Goal: Information Seeking & Learning: Learn about a topic

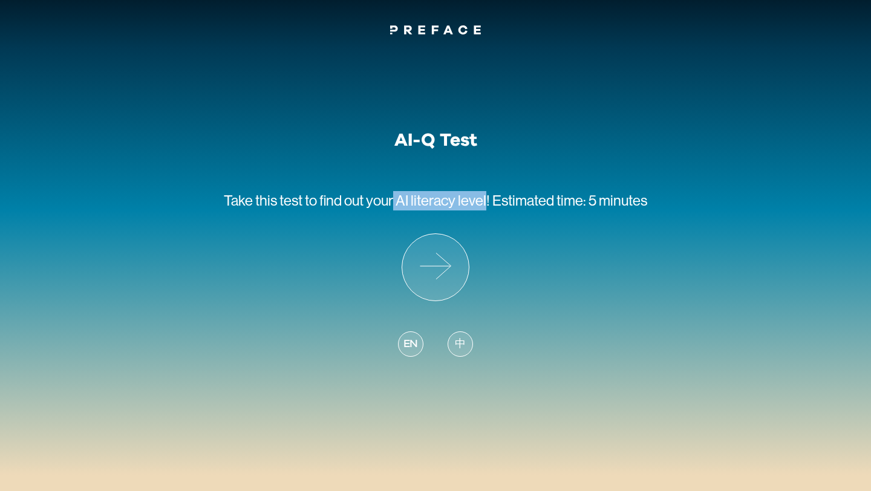
drag, startPoint x: 487, startPoint y: 198, endPoint x: 393, endPoint y: 197, distance: 93.7
click at [393, 197] on span "find out your AI literacy level!" at bounding box center [404, 200] width 171 height 16
copy span "AI literacy level"
click at [460, 247] on icon at bounding box center [435, 267] width 67 height 67
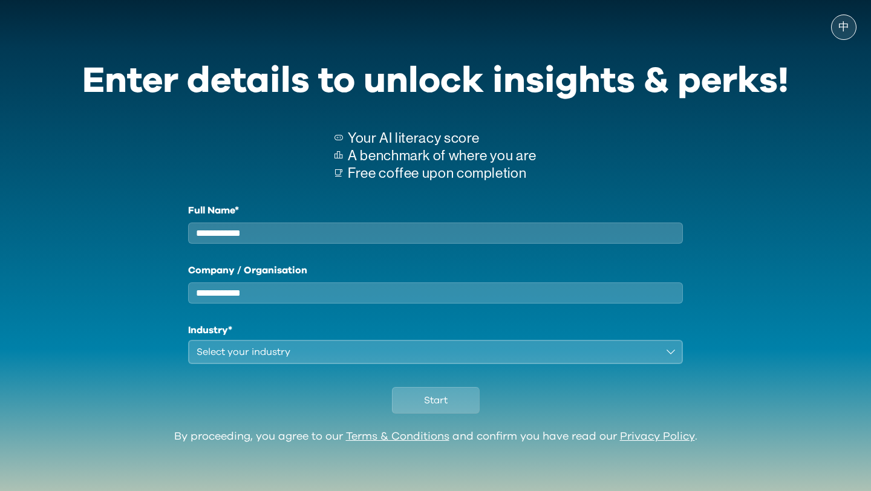
click at [843, 23] on span "中" at bounding box center [843, 27] width 11 height 12
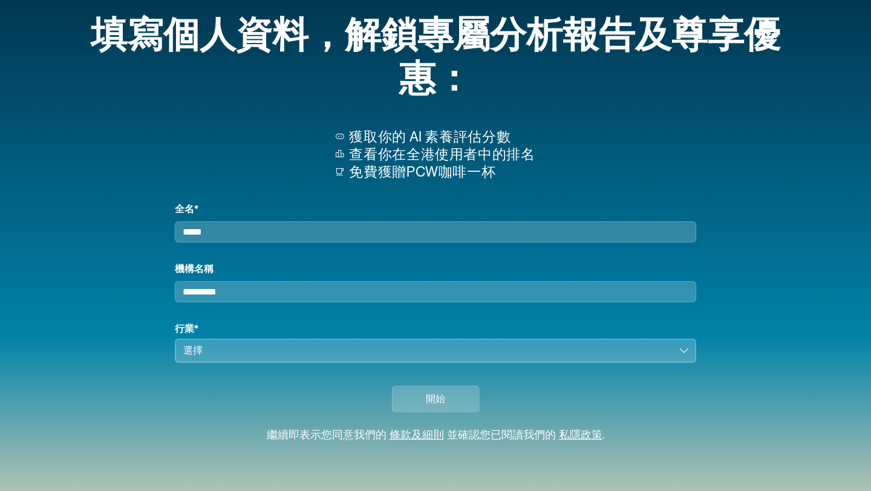
scroll to position [56, 0]
drag, startPoint x: 406, startPoint y: 161, endPoint x: 499, endPoint y: 164, distance: 93.2
click at [499, 164] on p "免費獲贈PCW咖啡一杯" at bounding box center [442, 172] width 186 height 18
click at [423, 225] on input "全名*" at bounding box center [435, 231] width 521 height 21
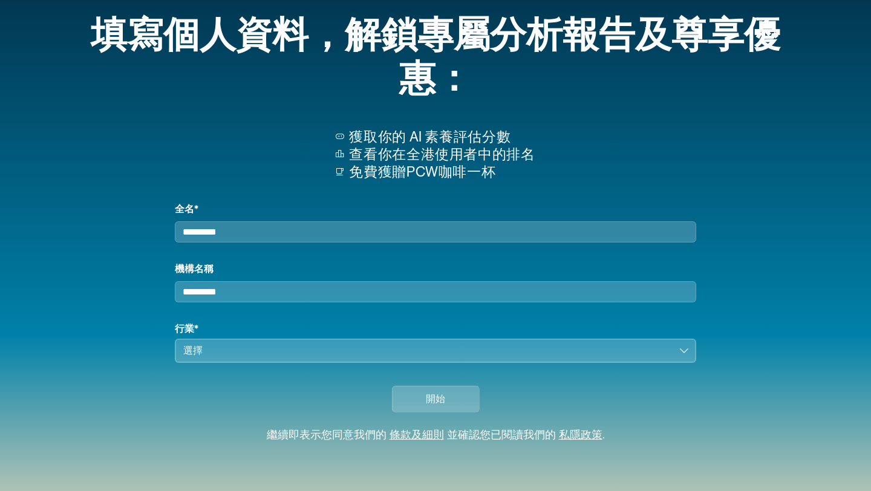
type input "********"
click at [264, 358] on button "選擇" at bounding box center [435, 351] width 521 height 24
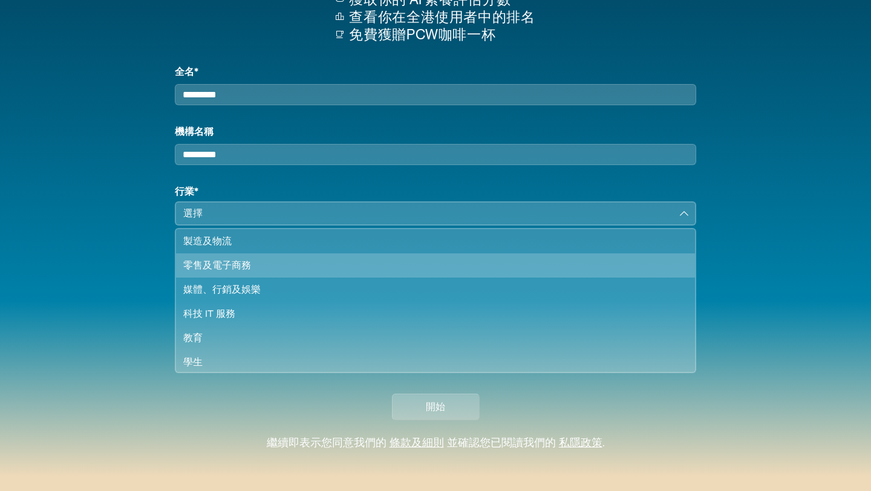
scroll to position [104, 0]
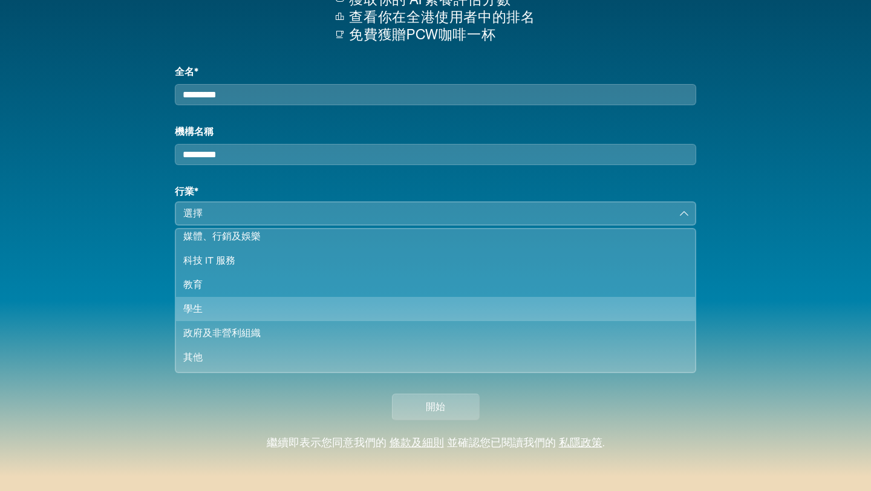
click at [216, 316] on div "學生" at bounding box center [428, 309] width 490 height 15
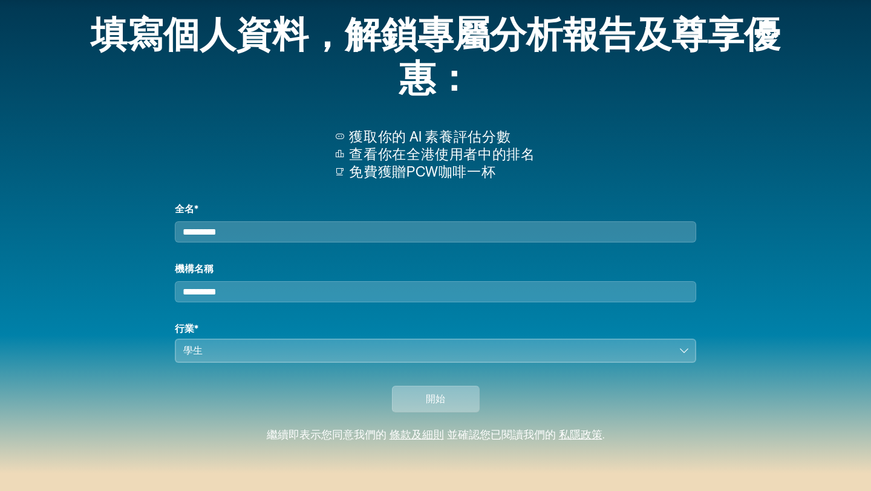
scroll to position [56, 0]
click at [427, 397] on span "開始" at bounding box center [435, 399] width 19 height 15
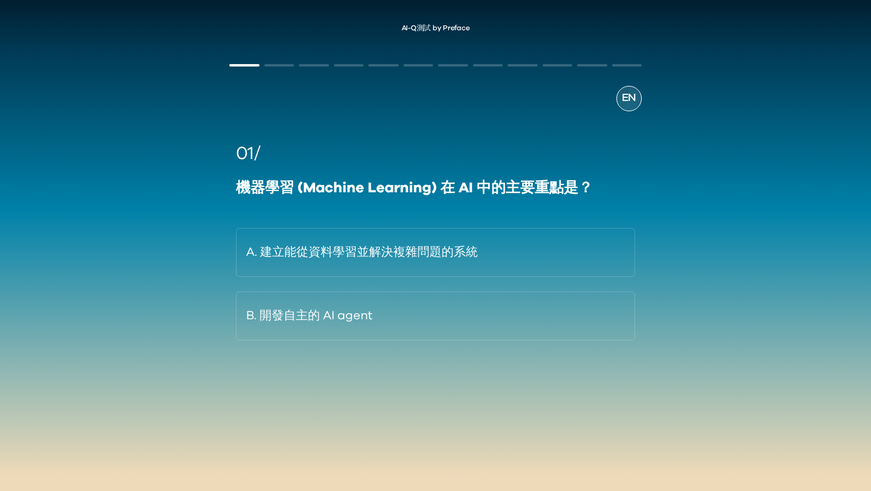
click at [734, 73] on div "AI-Q測試 by Preface EN 01/ 機器學習 (Machine Learning) 在 AI 中的主要重點是？ A. 建立能從資料學習並解決複雜…" at bounding box center [435, 231] width 871 height 438
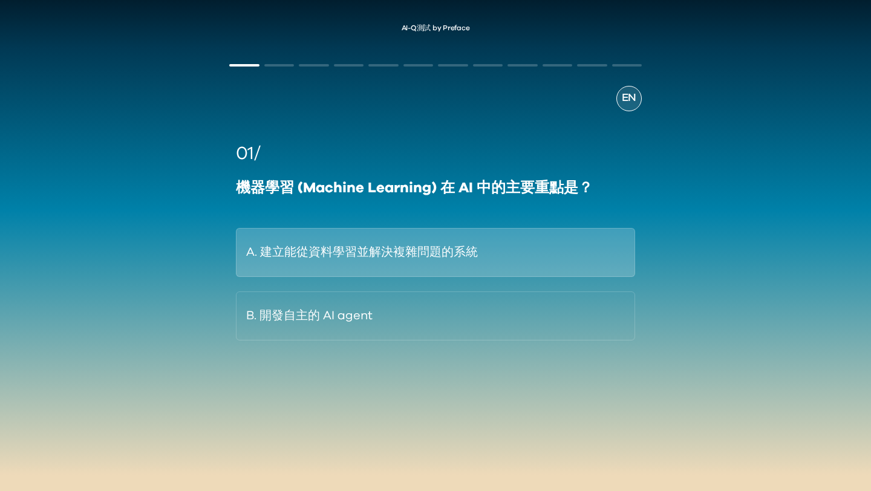
click at [482, 257] on button "A. 建立能從資料學習並解決複雜問題的系統" at bounding box center [435, 252] width 399 height 49
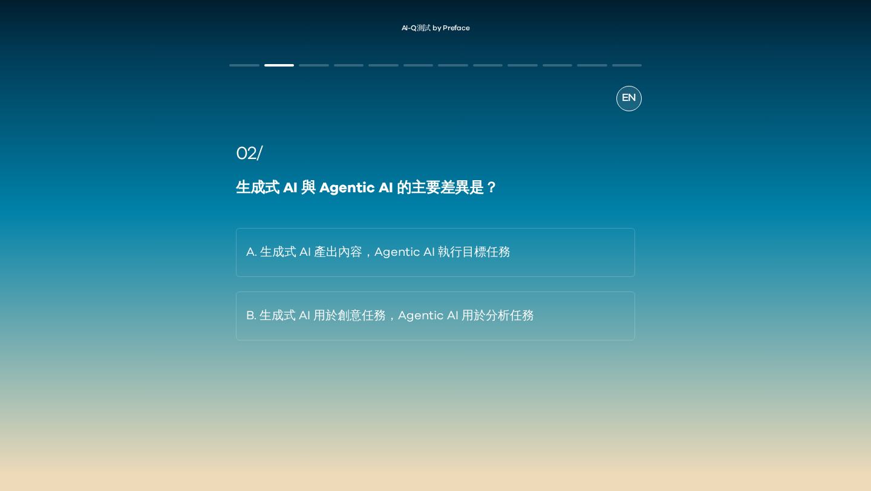
click at [482, 257] on button "A. 生成式 AI 產出內容，Agentic AI 執行目標任務" at bounding box center [435, 252] width 399 height 49
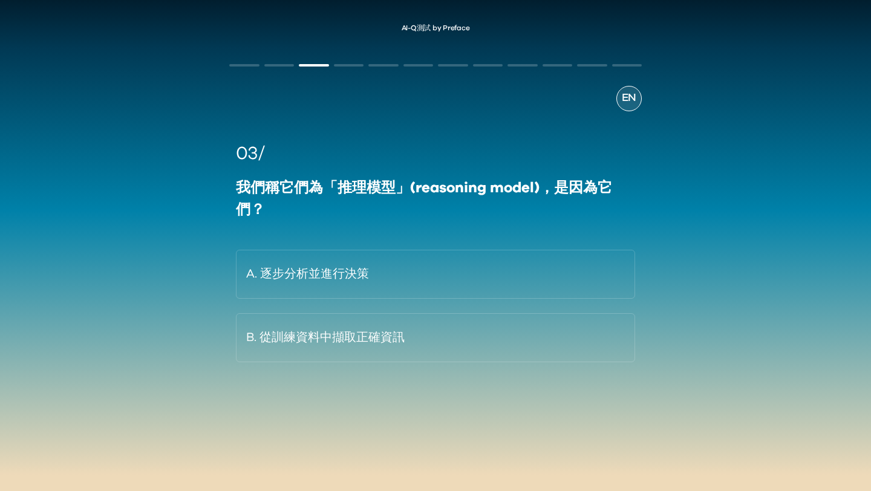
click at [482, 257] on button "A. 逐步分析並進行決策" at bounding box center [435, 274] width 399 height 49
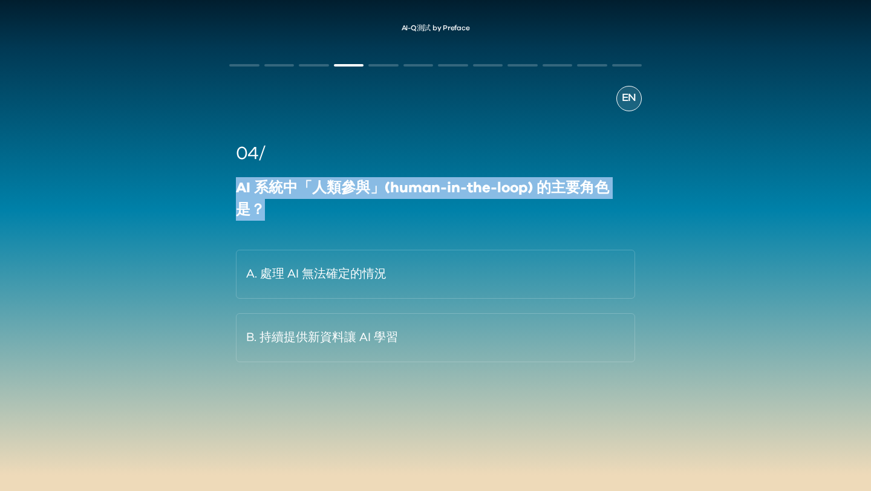
drag, startPoint x: 236, startPoint y: 184, endPoint x: 261, endPoint y: 210, distance: 35.5
click at [261, 210] on div "AI 系統中「人類參與」(human-in-the-loop) 的主要角色是？" at bounding box center [435, 199] width 399 height 44
copy div "AI 系統中「人類參與」(human-in-the-loop) 的主要角色是？"
click at [549, 201] on div "AI 系統中「人類參與」(human-in-the-loop) 的主要角色是？" at bounding box center [435, 199] width 399 height 44
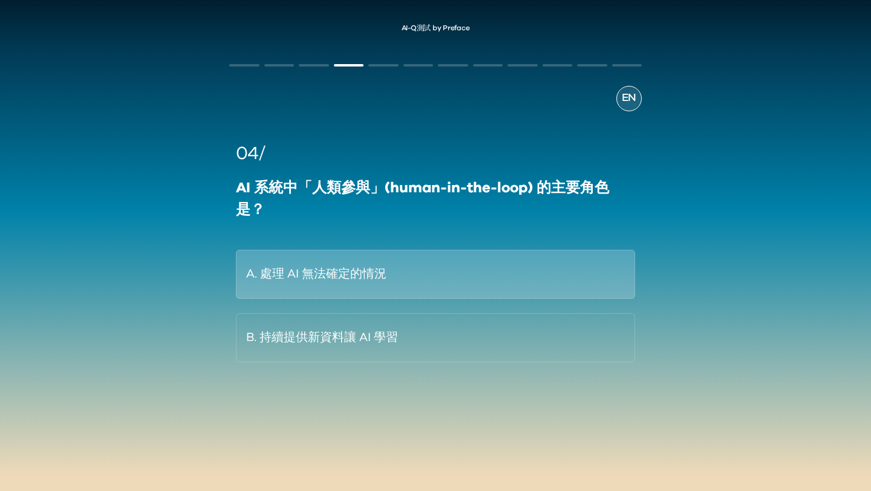
click at [498, 281] on button "A. 處理 AI 無法確定的情況" at bounding box center [435, 274] width 399 height 49
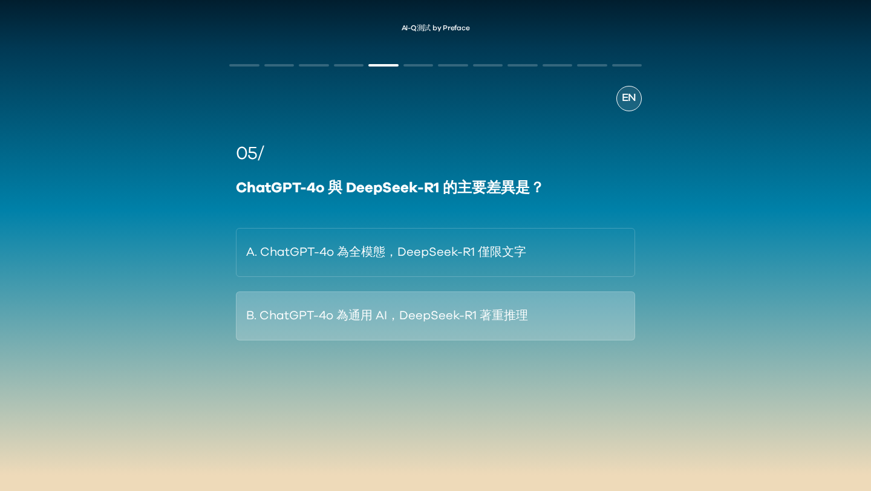
click at [479, 316] on button "B. ChatGPT-4o 為通用 AI，DeepSeek-R1 著重推理" at bounding box center [435, 315] width 399 height 49
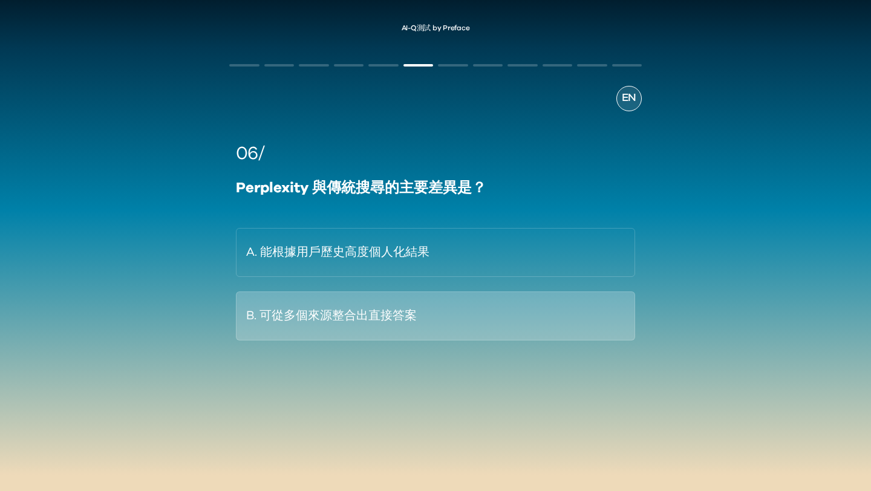
click at [468, 312] on button "B. 可從多個來源整合出直接答案" at bounding box center [435, 315] width 399 height 49
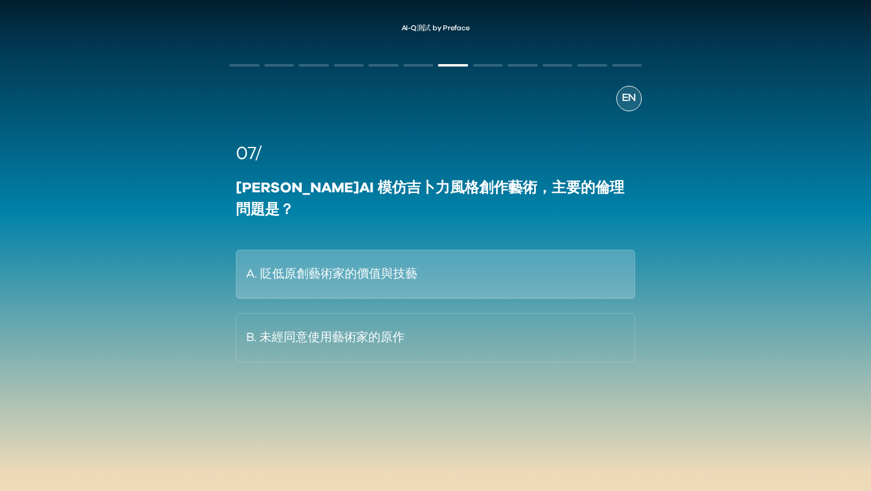
click at [526, 253] on button "A. 貶低原創藝術家的價值與技藝" at bounding box center [435, 274] width 399 height 49
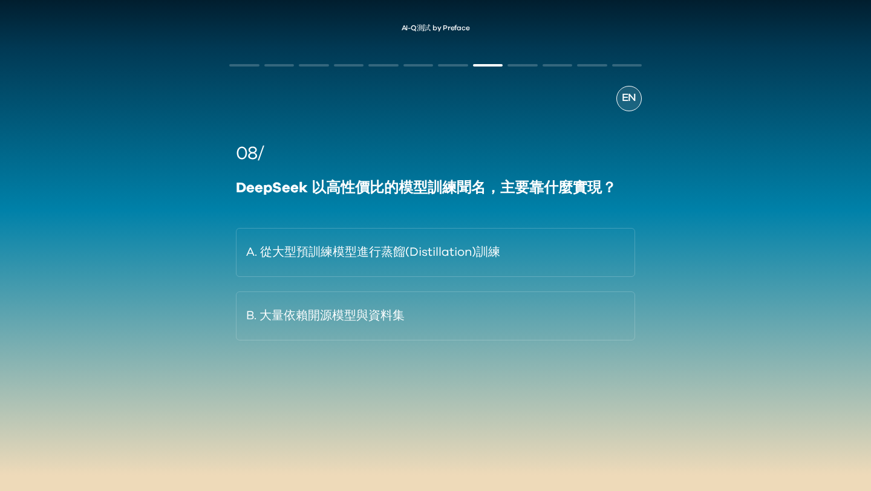
click at [526, 253] on button "A. 從大型預訓練模型進行蒸餾(Distillation)訓練" at bounding box center [435, 252] width 399 height 49
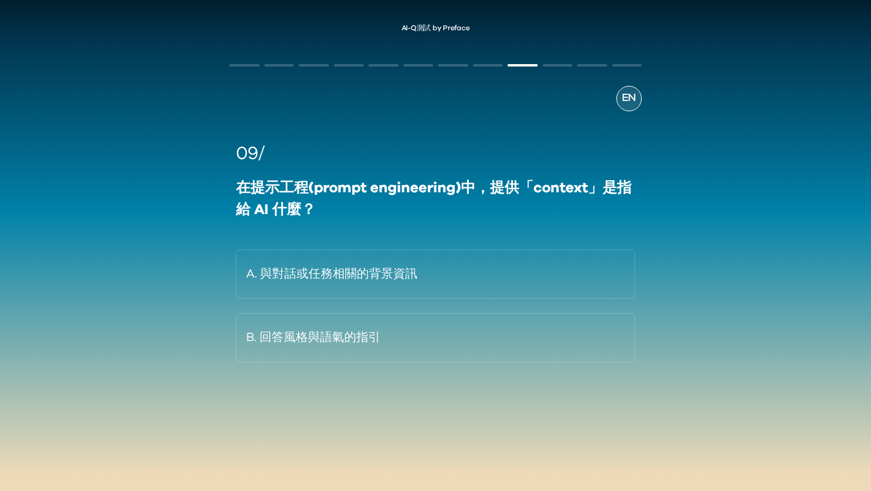
click at [526, 253] on button "A. 與對話或任務相關的背景資訊" at bounding box center [435, 274] width 399 height 49
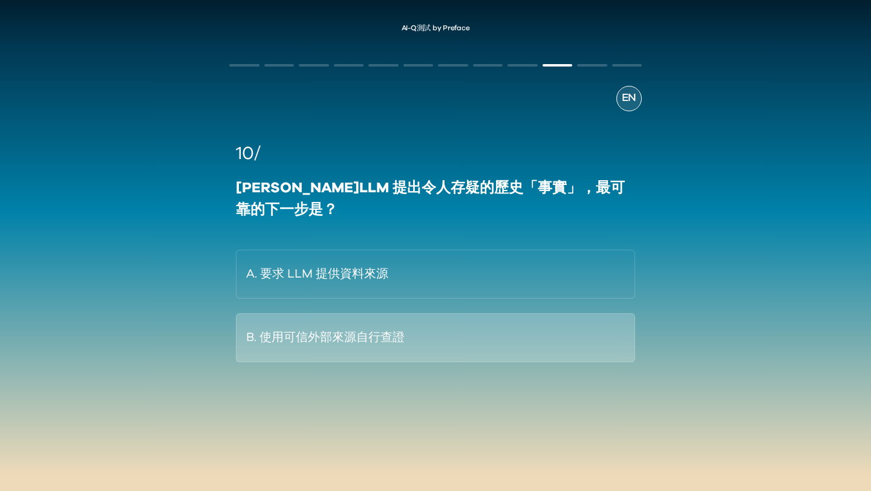
click at [533, 325] on button "B. 使用可信外部來源自行查證" at bounding box center [435, 337] width 399 height 49
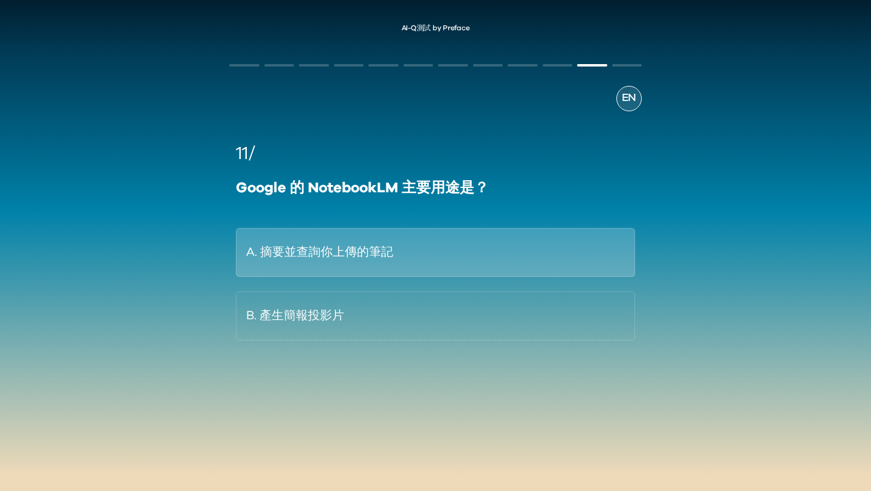
click at [539, 244] on button "A. 摘要並查詢你上傳的筆記" at bounding box center [435, 252] width 399 height 49
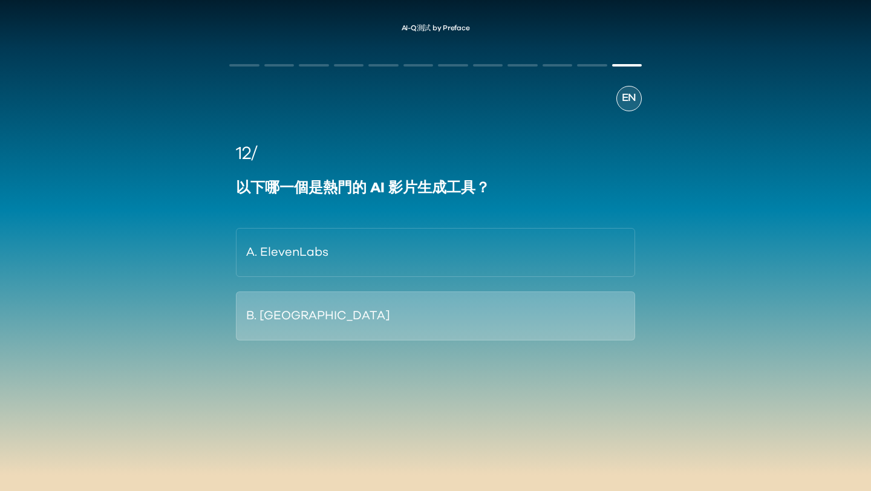
click at [341, 317] on button "B. [GEOGRAPHIC_DATA]" at bounding box center [435, 315] width 399 height 49
